Goal: Transaction & Acquisition: Purchase product/service

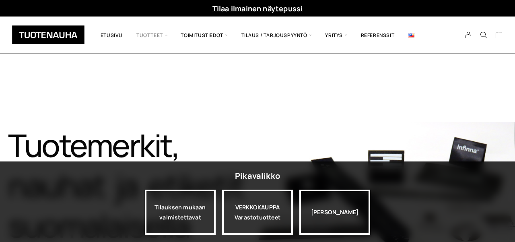
click at [158, 36] on span "Tuotteet" at bounding box center [152, 35] width 44 height 25
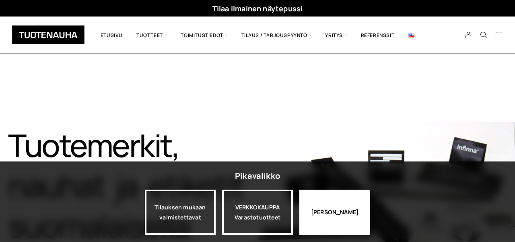
click at [328, 208] on div "Jatka katselua" at bounding box center [335, 212] width 71 height 45
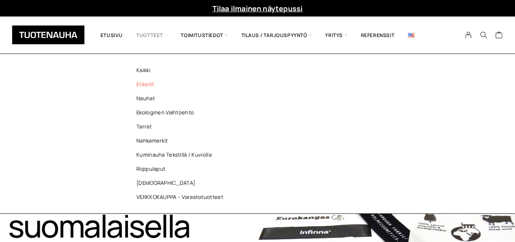
click at [147, 81] on link "Etiketit" at bounding box center [182, 84] width 117 height 14
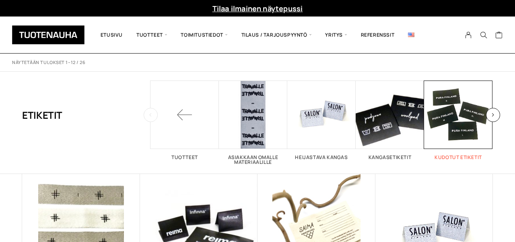
click at [450, 104] on span "Visit product category Kudotut etiketit" at bounding box center [458, 115] width 68 height 68
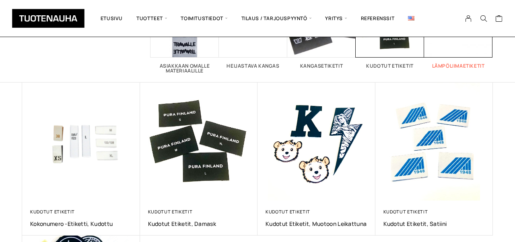
scroll to position [125, 0]
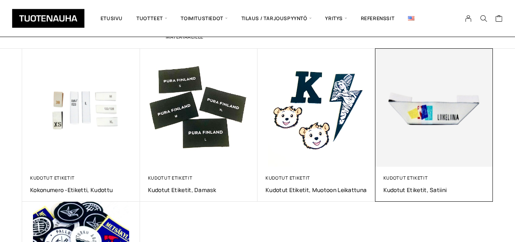
click at [458, 110] on img at bounding box center [435, 108] width 124 height 124
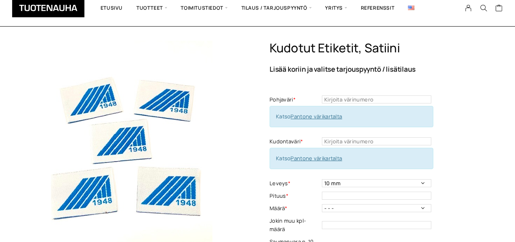
scroll to position [9, 0]
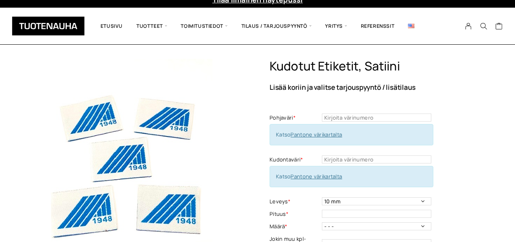
click at [310, 136] on link "Pantone värikartalta" at bounding box center [317, 134] width 52 height 7
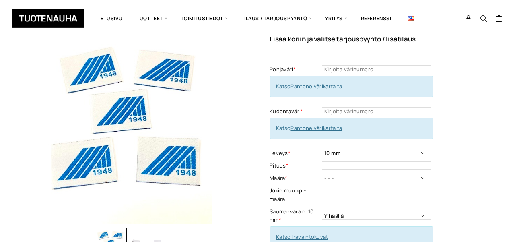
scroll to position [102, 0]
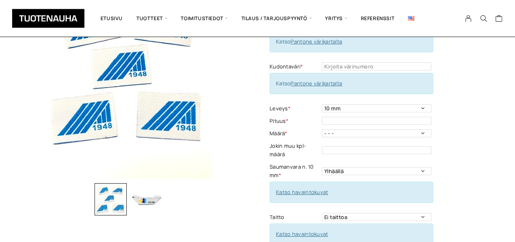
click at [317, 193] on link "Katso havaintokuvat" at bounding box center [302, 191] width 52 height 7
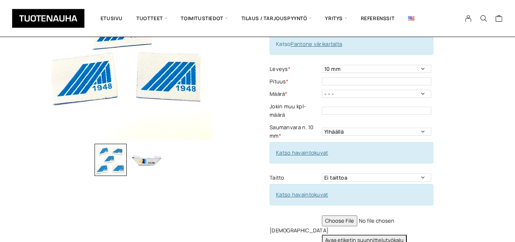
scroll to position [142, 0]
click at [283, 193] on link "Katso havaintokuvat" at bounding box center [302, 193] width 52 height 7
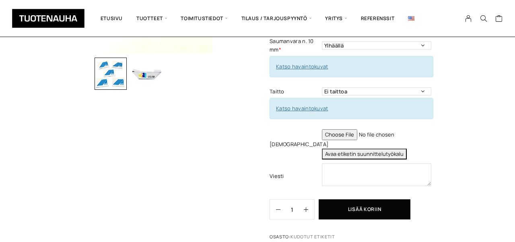
scroll to position [233, 0]
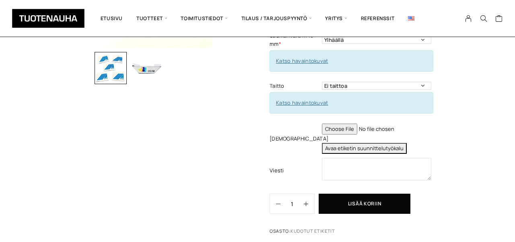
click at [328, 147] on button "Avaa etiketin suunnittelutyökalu" at bounding box center [364, 148] width 85 height 11
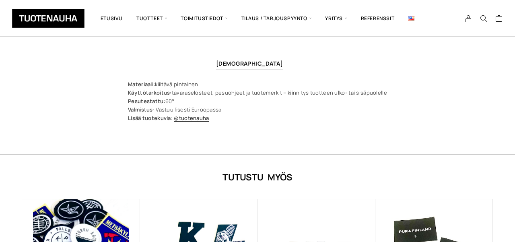
scroll to position [371, 0]
